Goal: Find specific page/section: Find specific page/section

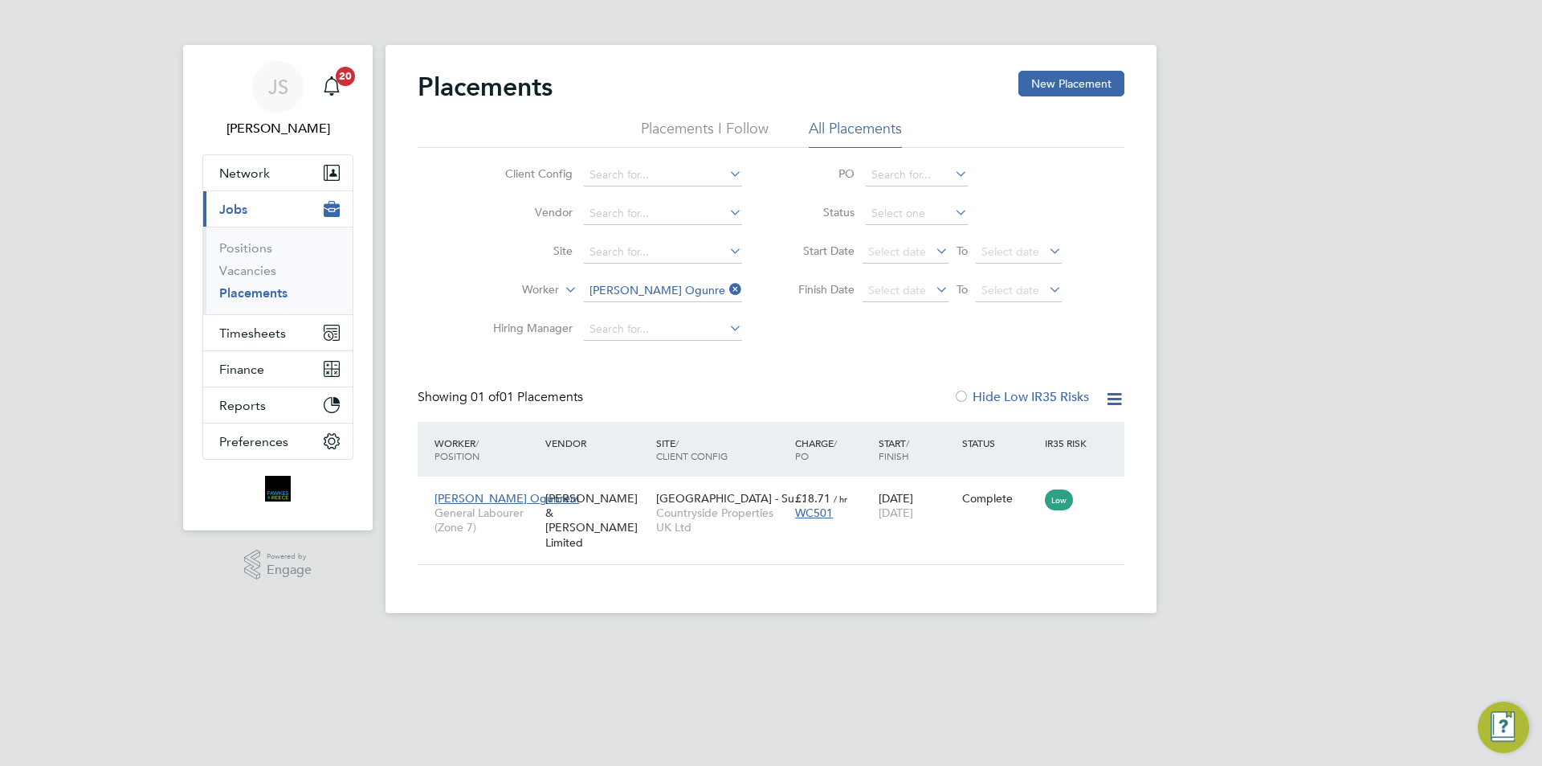
scroll to position [15, 76]
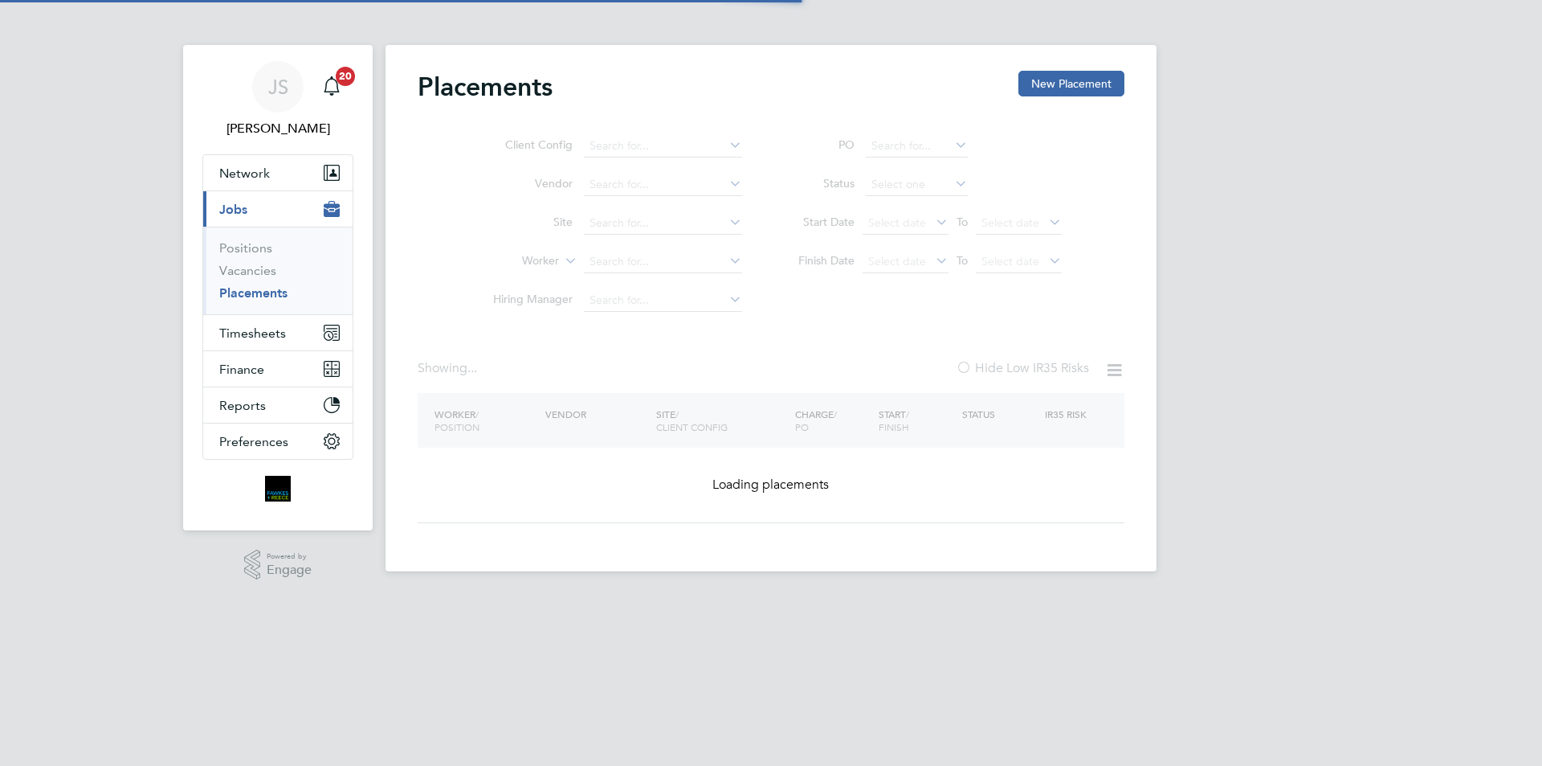
type input "[PERSON_NAME] Ogunreni"
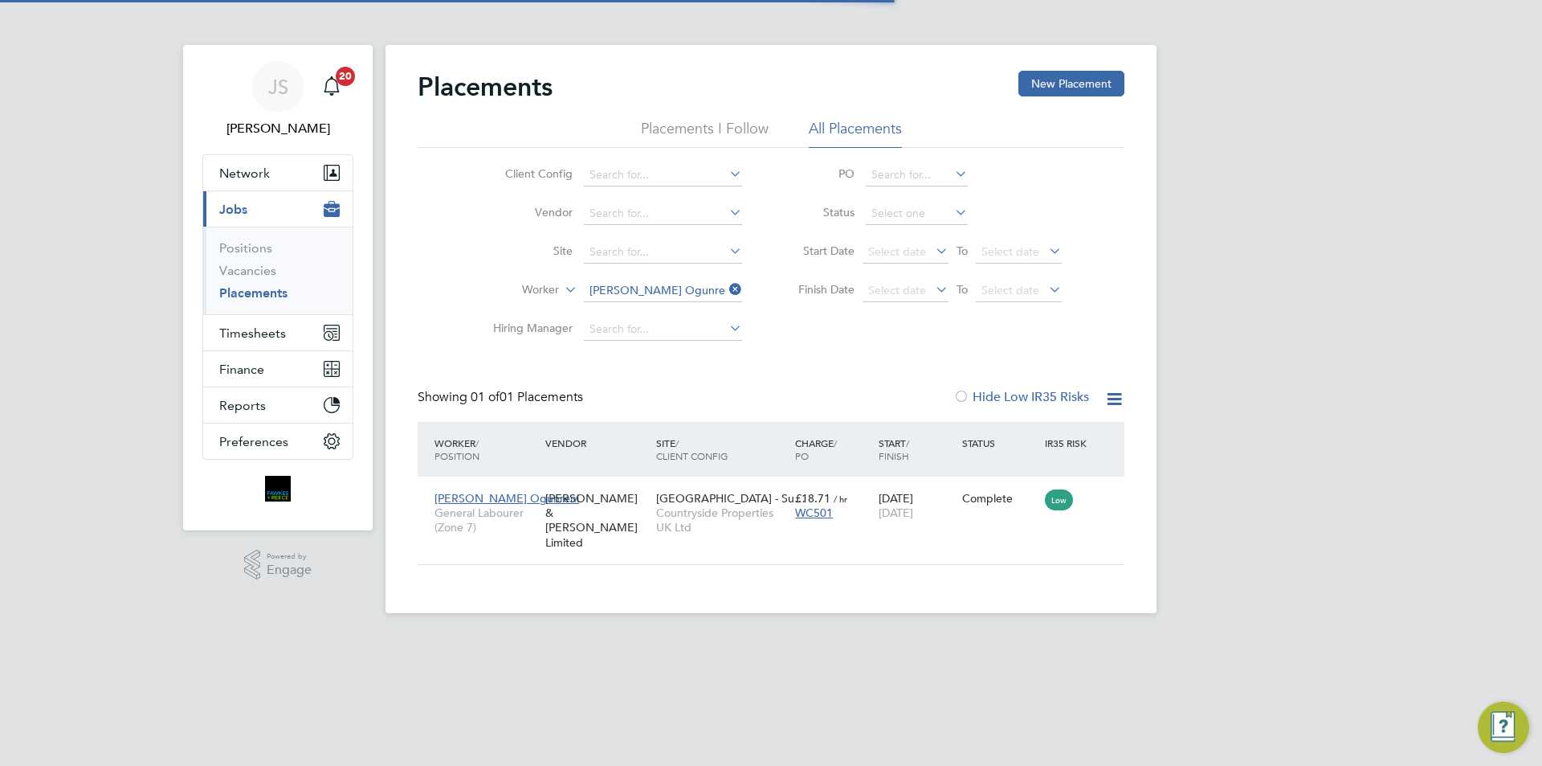
scroll to position [15, 76]
click at [726, 292] on icon at bounding box center [726, 289] width 0 height 22
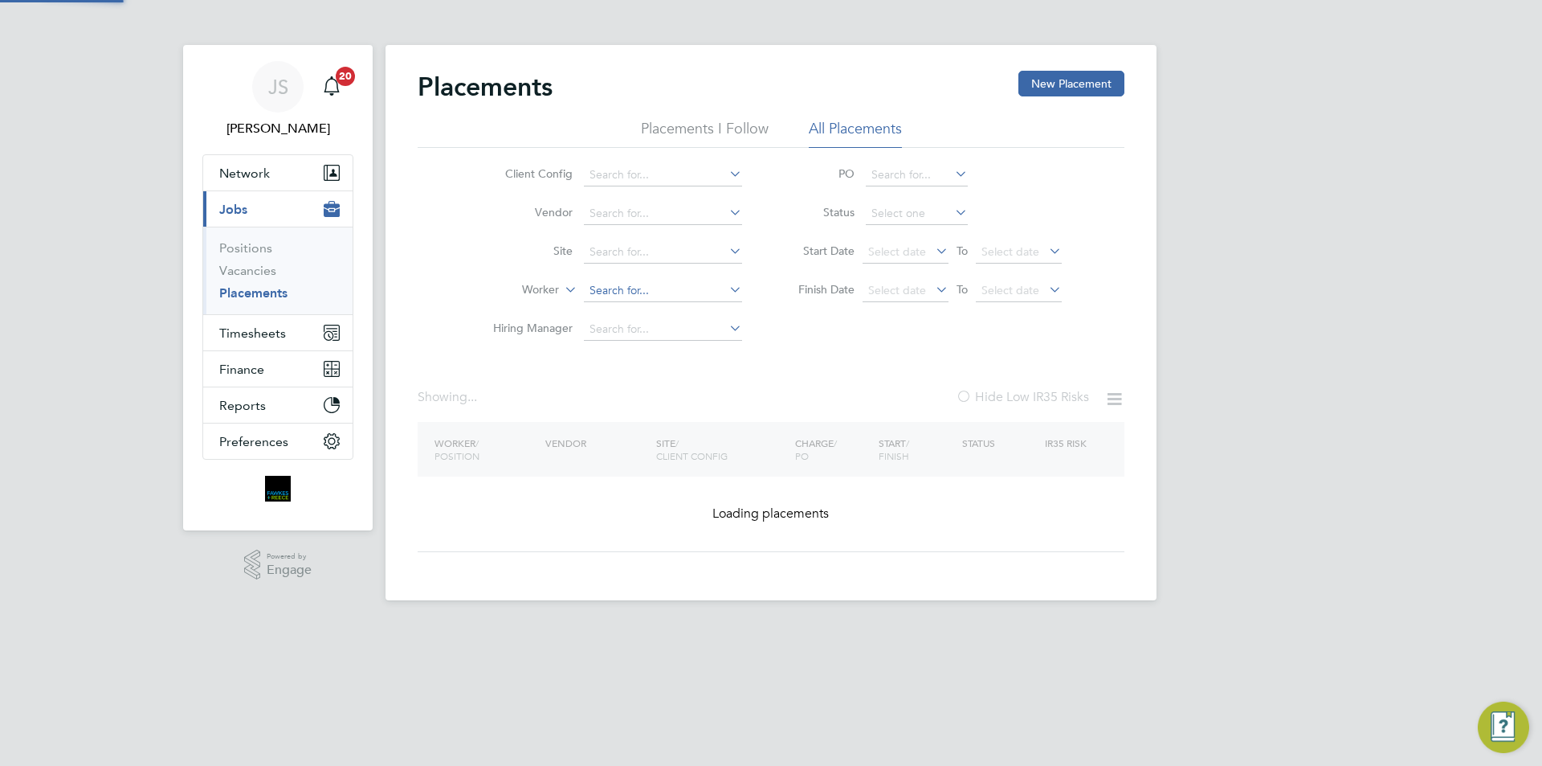
click at [673, 292] on input at bounding box center [663, 291] width 158 height 22
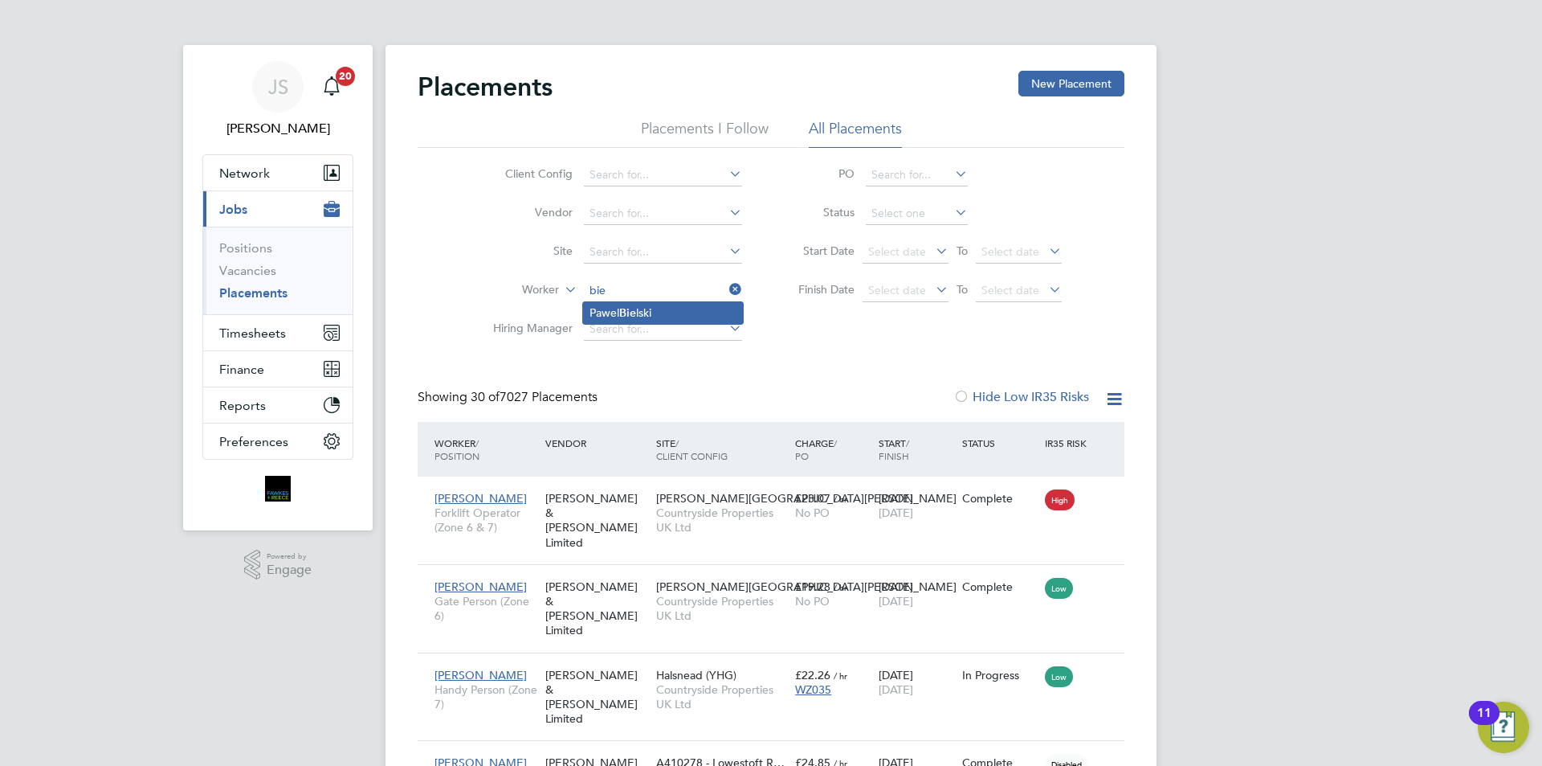
click at [619, 308] on li "[PERSON_NAME] lski" at bounding box center [663, 313] width 160 height 22
type input "[PERSON_NAME]"
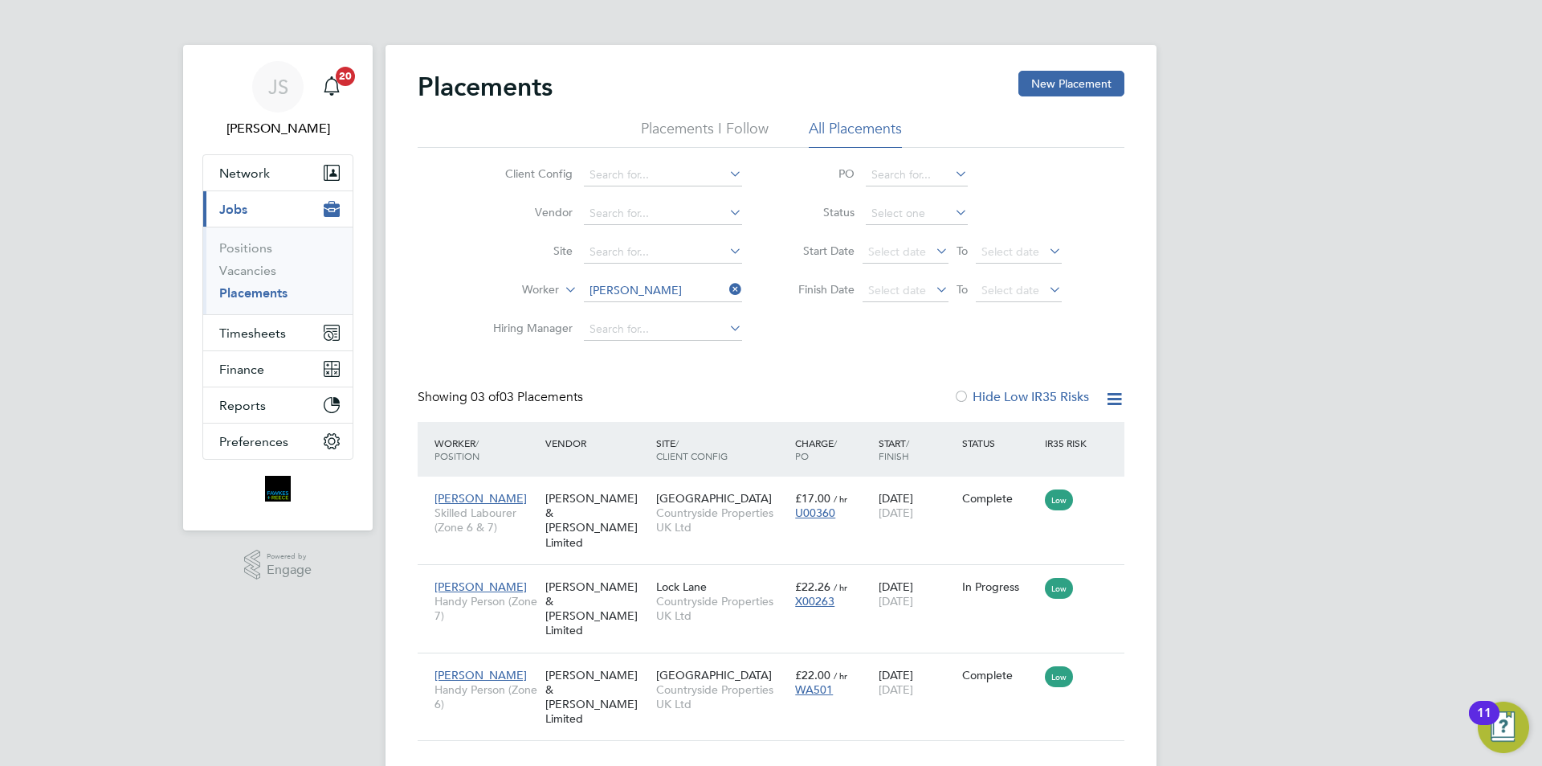
click at [726, 287] on icon at bounding box center [726, 289] width 0 height 22
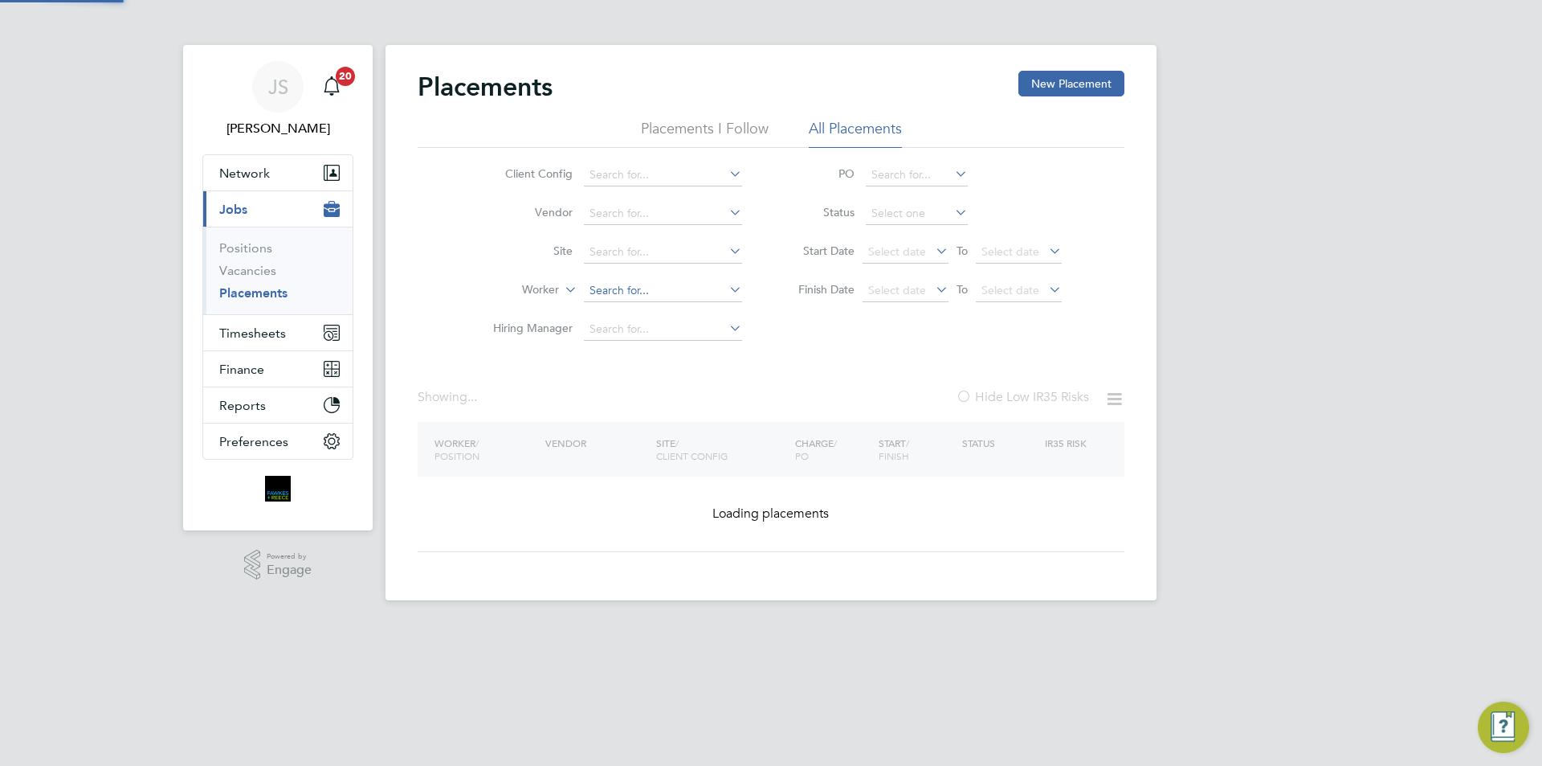
click at [685, 286] on input at bounding box center [663, 291] width 158 height 22
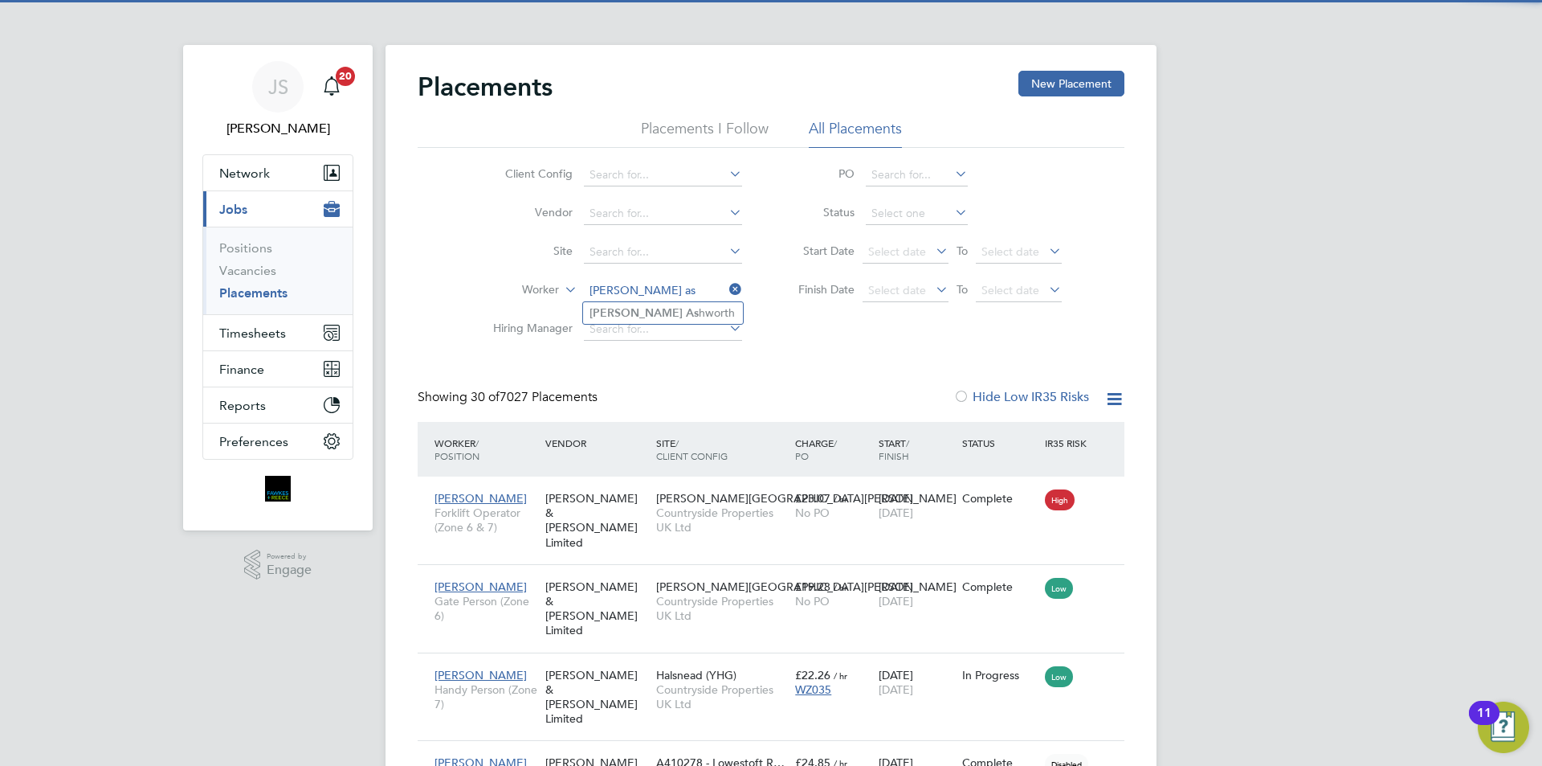
click at [634, 311] on li "[PERSON_NAME]" at bounding box center [663, 313] width 160 height 22
type input "[PERSON_NAME]"
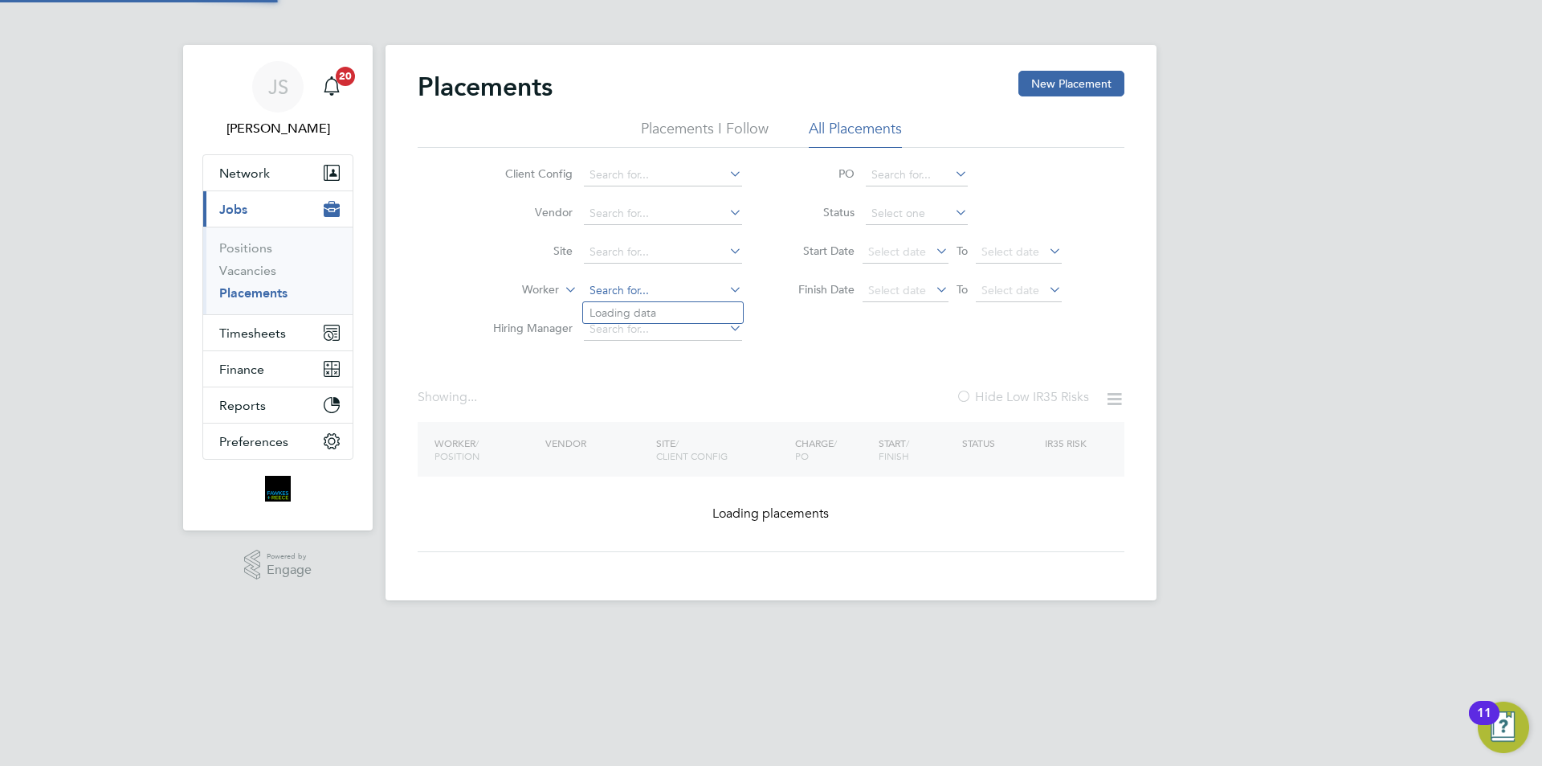
click at [706, 286] on input at bounding box center [663, 291] width 158 height 22
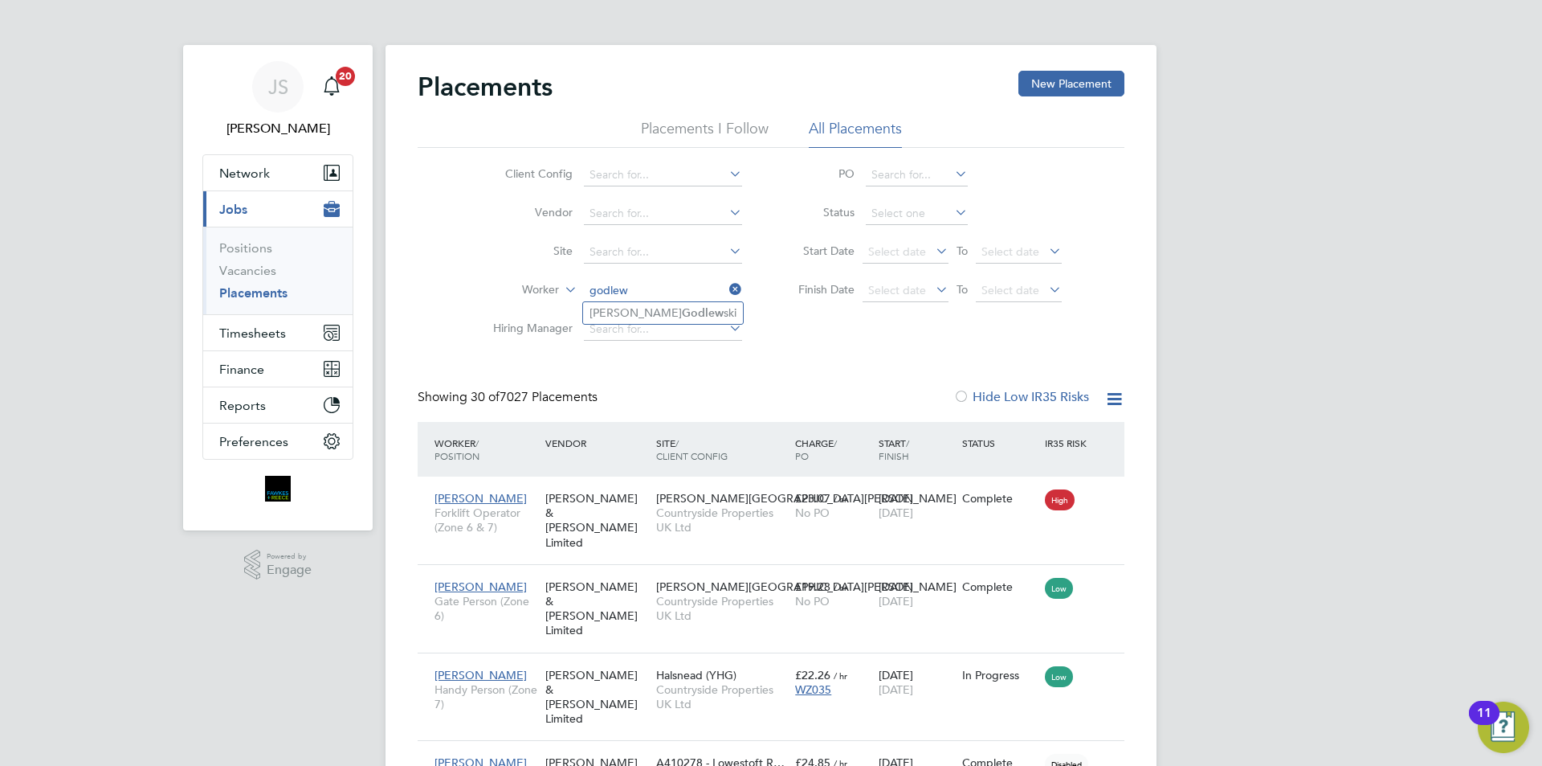
click at [682, 315] on b "Godlew" at bounding box center [703, 313] width 42 height 14
type input "[PERSON_NAME]"
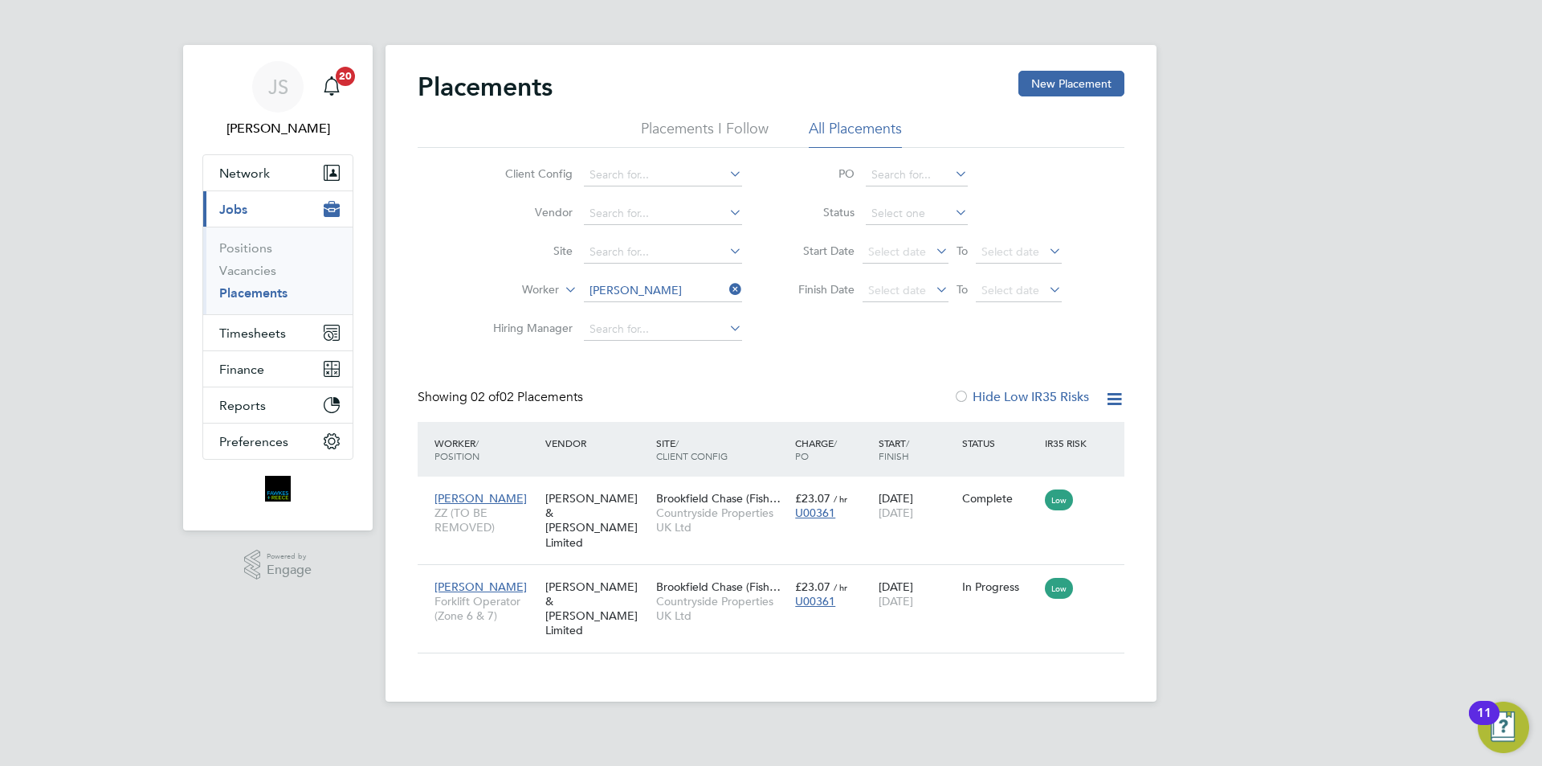
click at [726, 289] on icon at bounding box center [726, 289] width 0 height 22
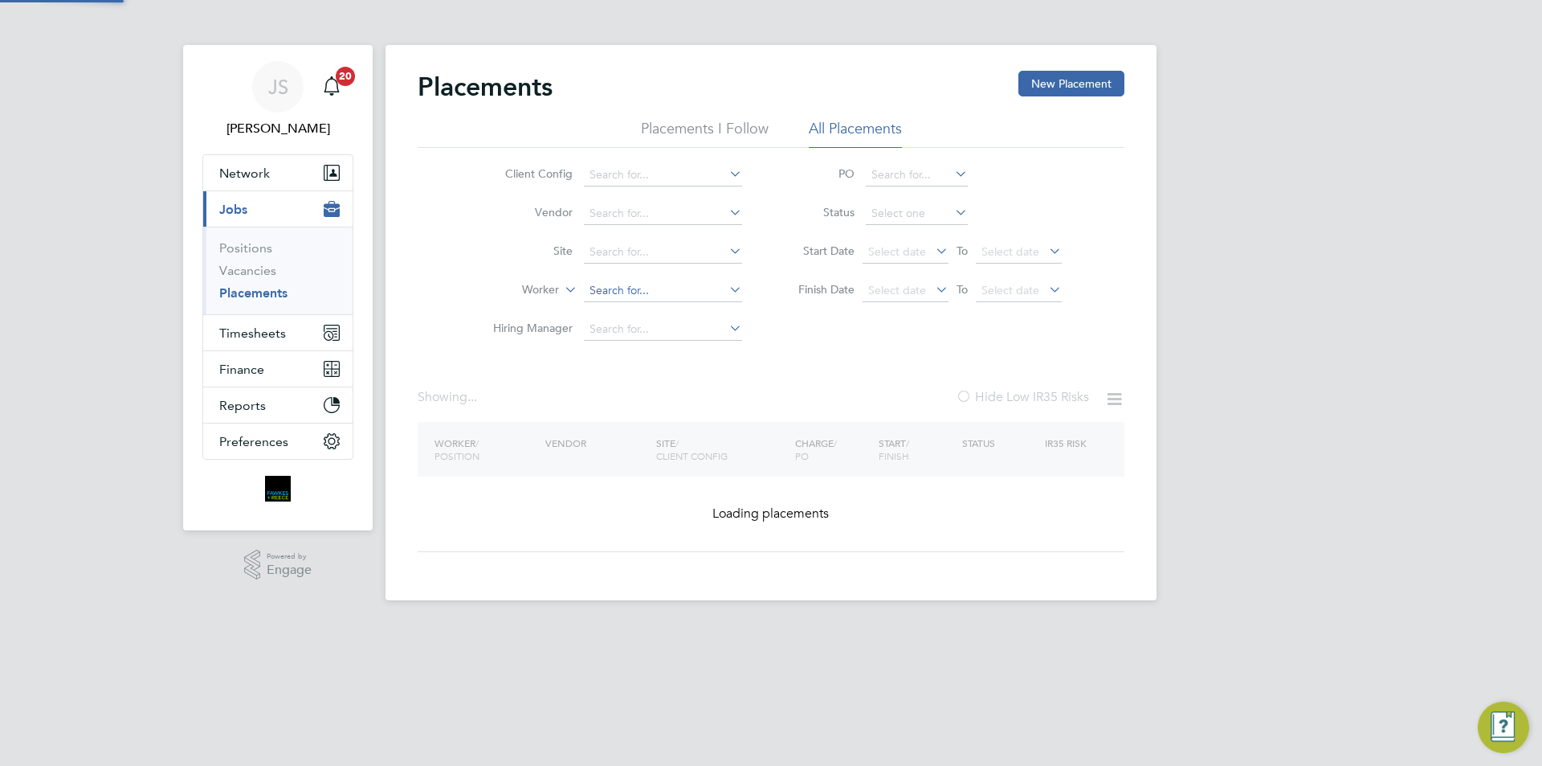
click at [651, 288] on input at bounding box center [663, 291] width 158 height 22
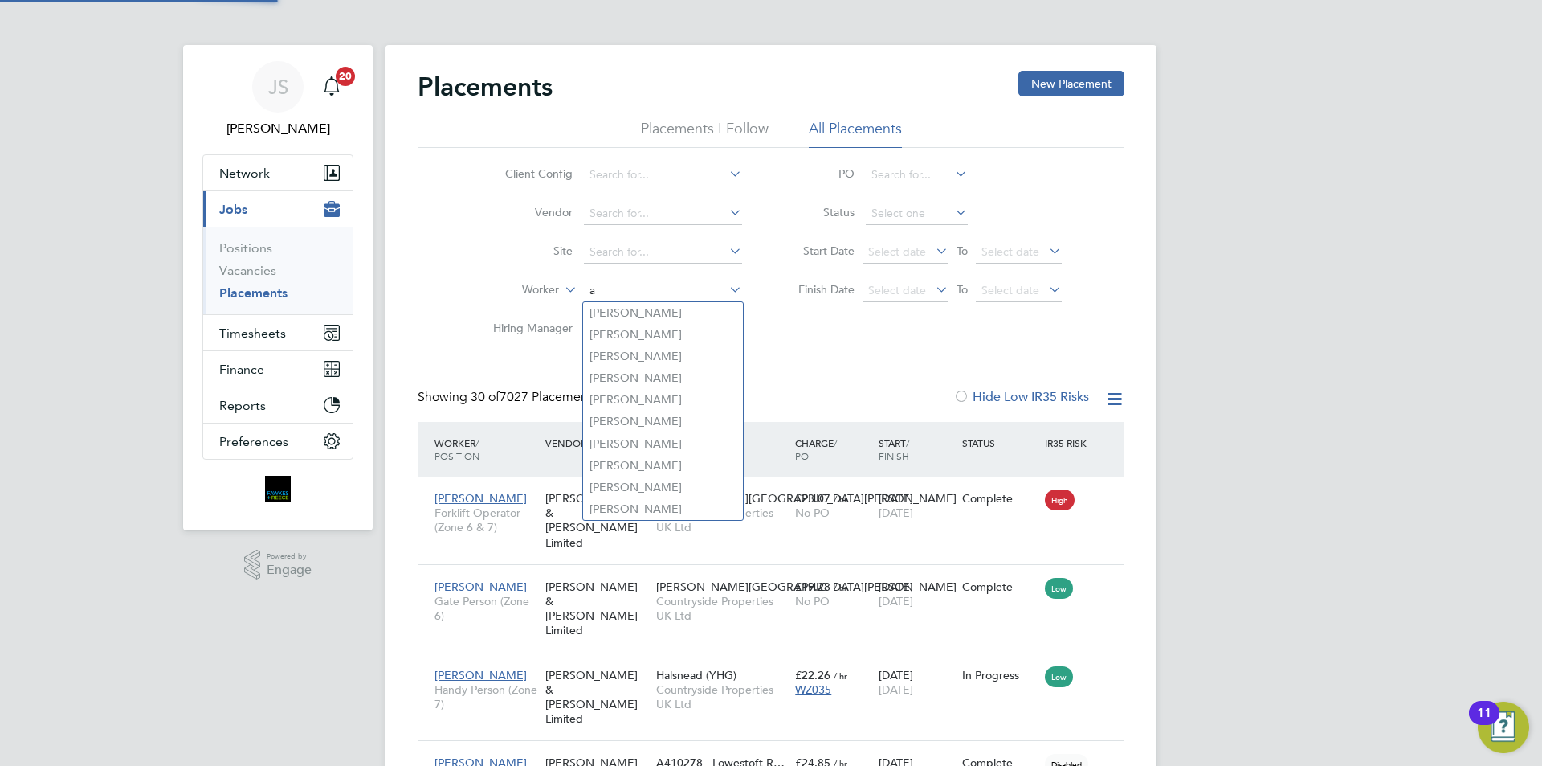
scroll to position [60, 112]
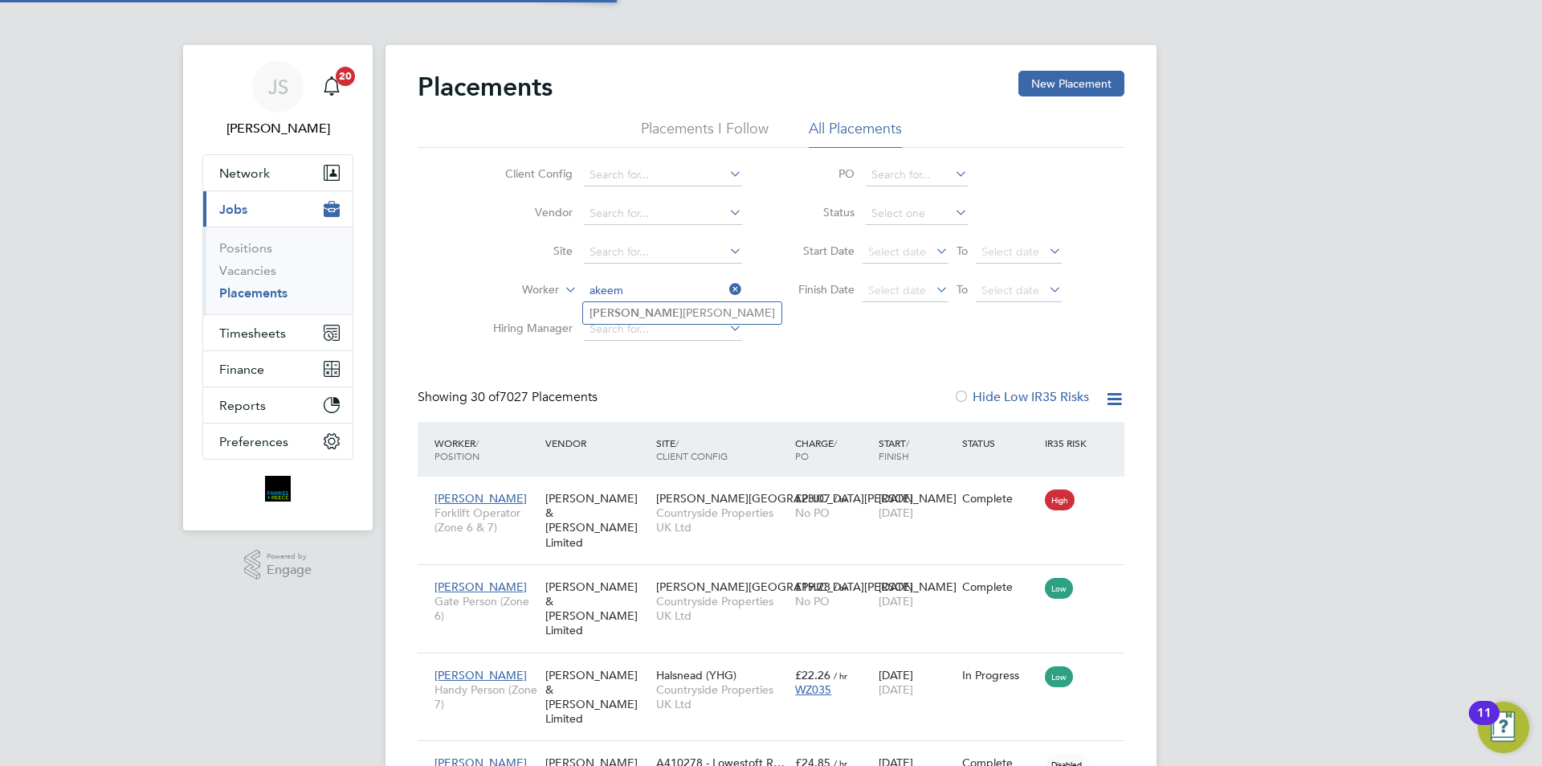
click at [643, 311] on li "[PERSON_NAME] [PERSON_NAME]" at bounding box center [682, 313] width 198 height 22
type input "[PERSON_NAME] [PERSON_NAME]"
